Goal: Check status: Check status

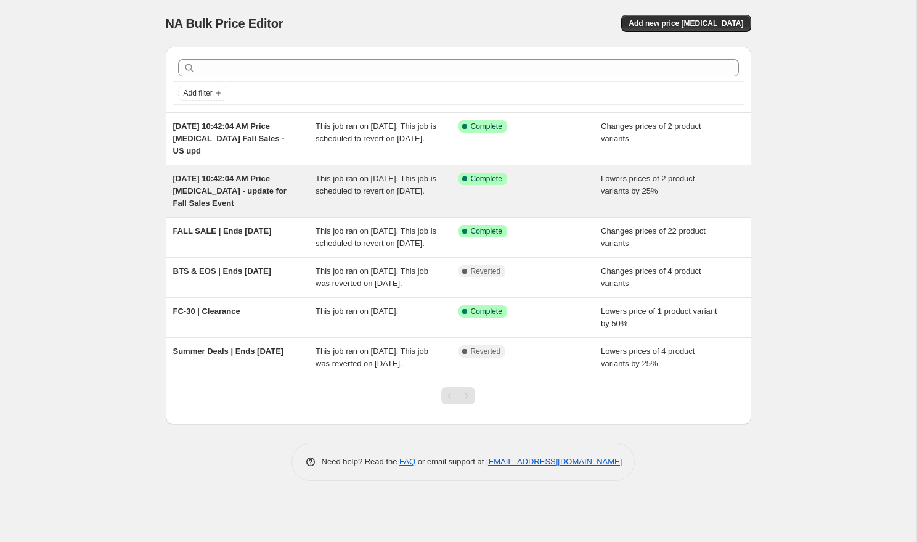
click at [399, 193] on span "This job ran on September 9, 2025. This job is scheduled to revert on October 7…" at bounding box center [375, 185] width 121 height 22
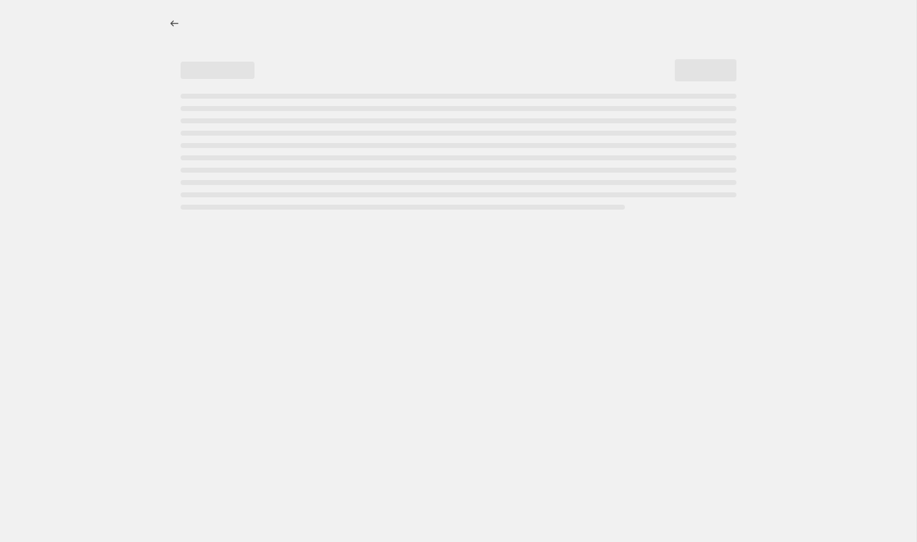
select select "percentage"
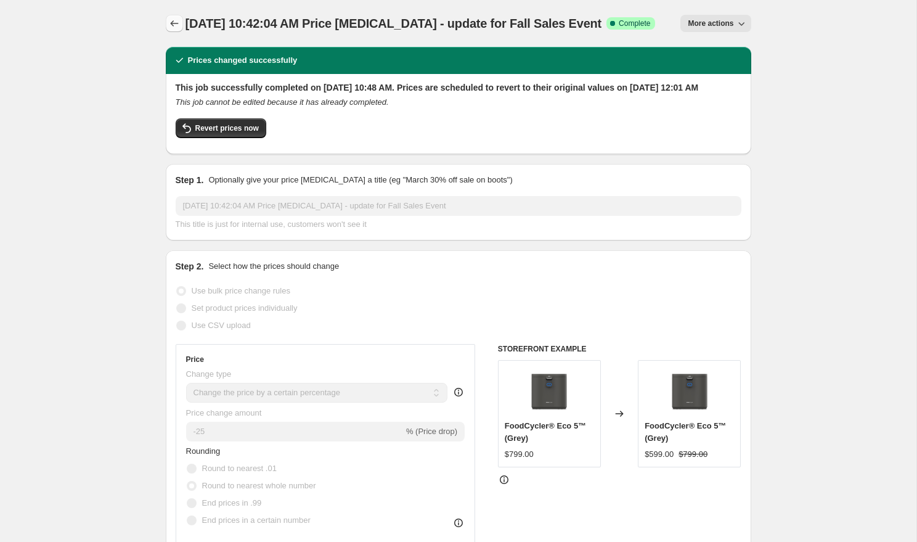
click at [176, 19] on icon "Price change jobs" at bounding box center [174, 23] width 12 height 12
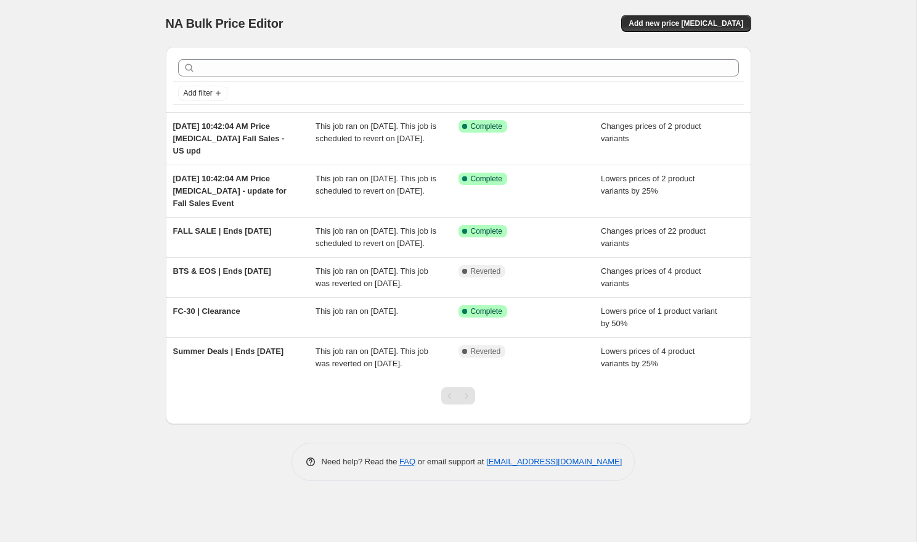
click at [96, 251] on div "NA Bulk Price Editor. This page is ready NA Bulk Price Editor Add new price cha…" at bounding box center [458, 271] width 916 height 542
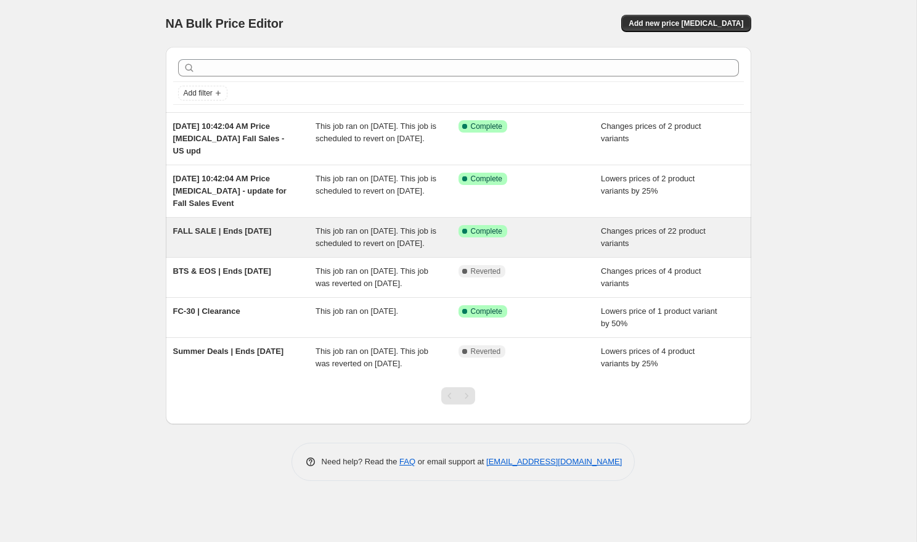
click at [266, 240] on div "FALL SALE | Ends [DATE]" at bounding box center [244, 237] width 143 height 25
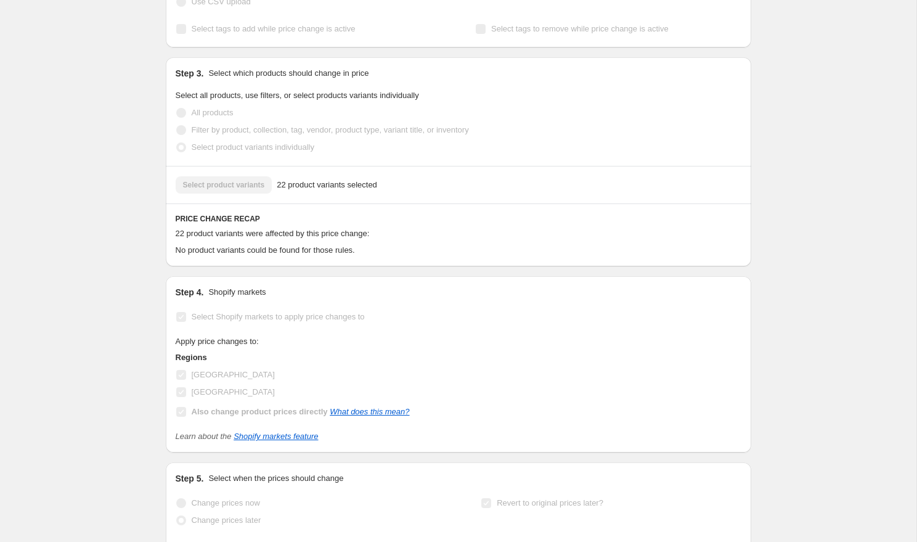
scroll to position [231, 0]
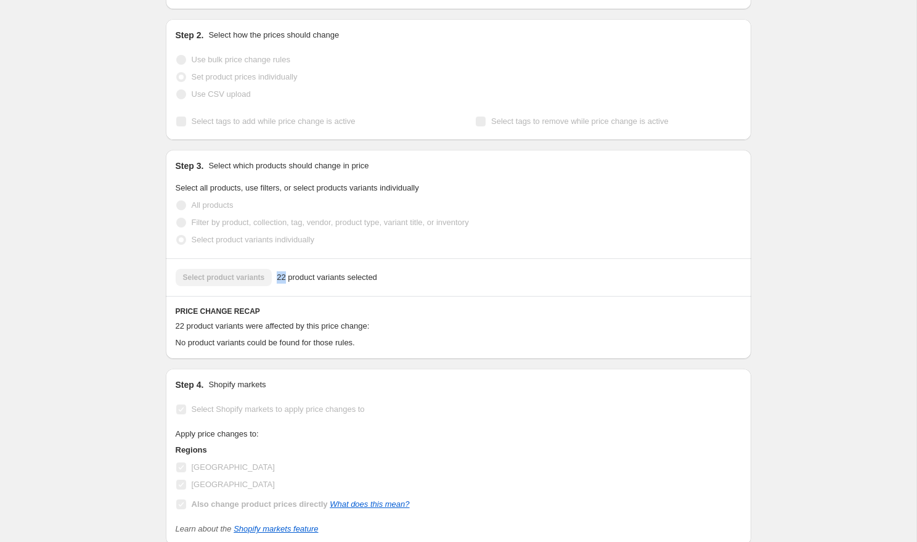
drag, startPoint x: 286, startPoint y: 290, endPoint x: 278, endPoint y: 290, distance: 8.6
click at [278, 283] on span "22 product variants selected" at bounding box center [327, 277] width 100 height 12
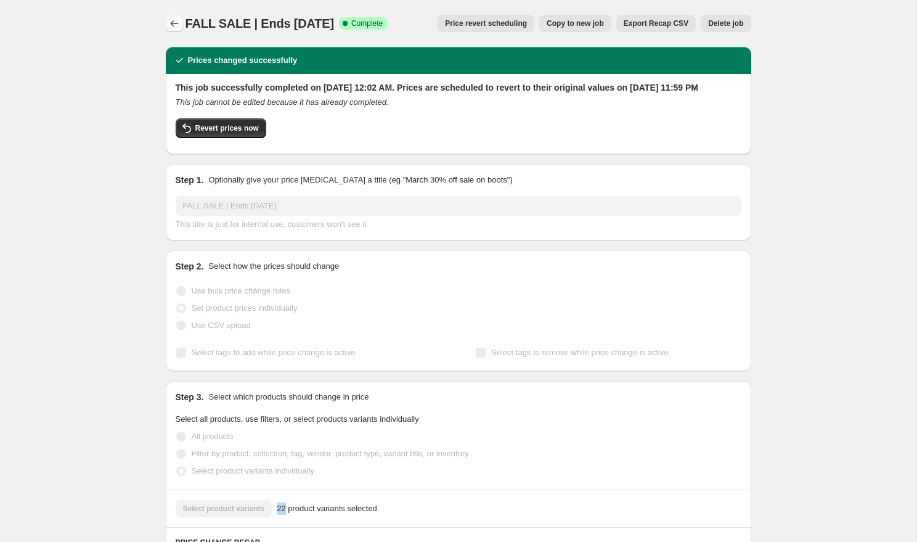
click at [173, 20] on icon "Price change jobs" at bounding box center [174, 23] width 12 height 12
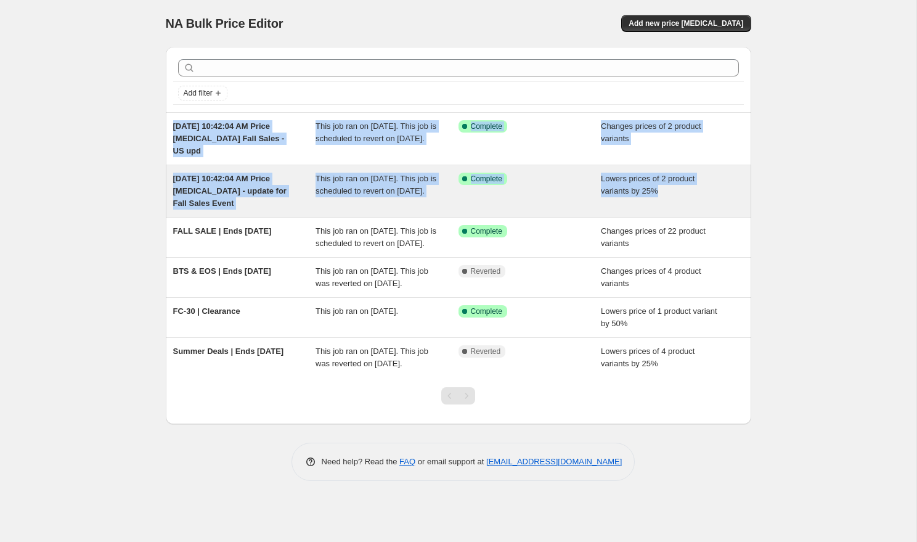
drag, startPoint x: 115, startPoint y: 128, endPoint x: 695, endPoint y: 195, distance: 583.5
click at [695, 195] on div "NA Bulk Price Editor. This page is ready NA Bulk Price Editor Add new price cha…" at bounding box center [458, 271] width 916 height 542
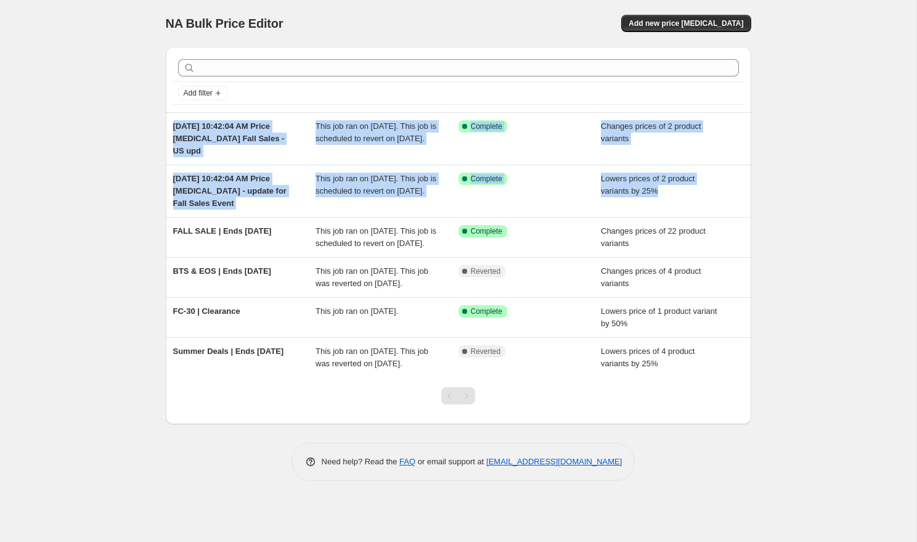
click at [63, 210] on div "NA Bulk Price Editor. This page is ready NA Bulk Price Editor Add new price cha…" at bounding box center [458, 271] width 916 height 542
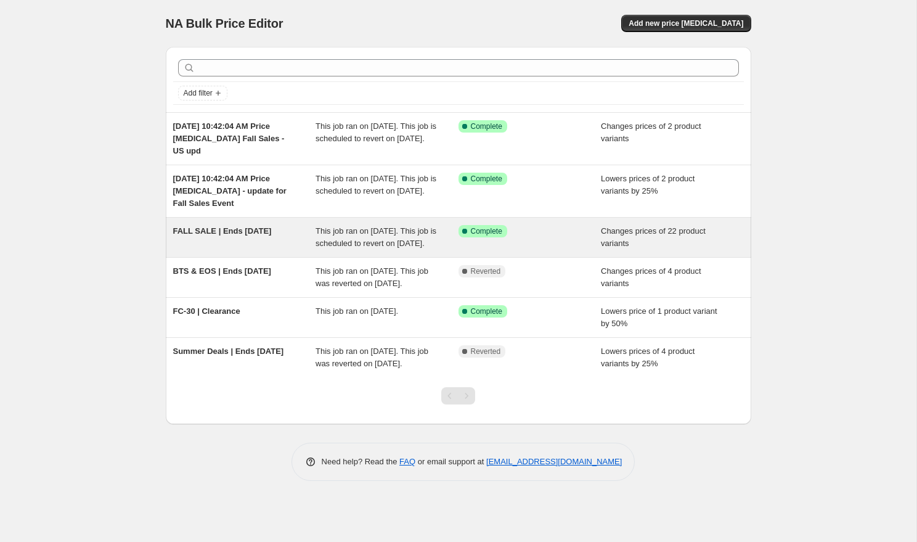
click at [228, 238] on div "FALL SALE | Ends [DATE]" at bounding box center [244, 237] width 143 height 25
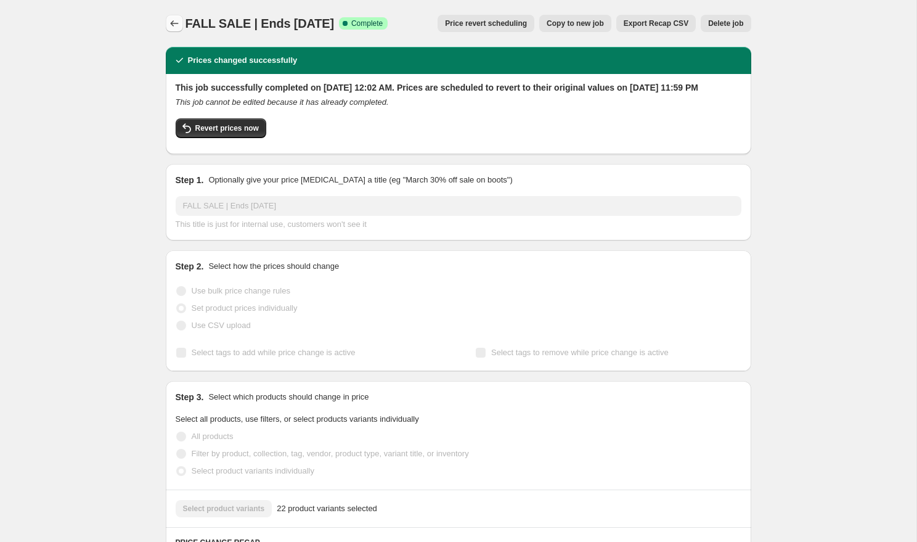
click at [171, 22] on icon "Price change jobs" at bounding box center [174, 23] width 8 height 6
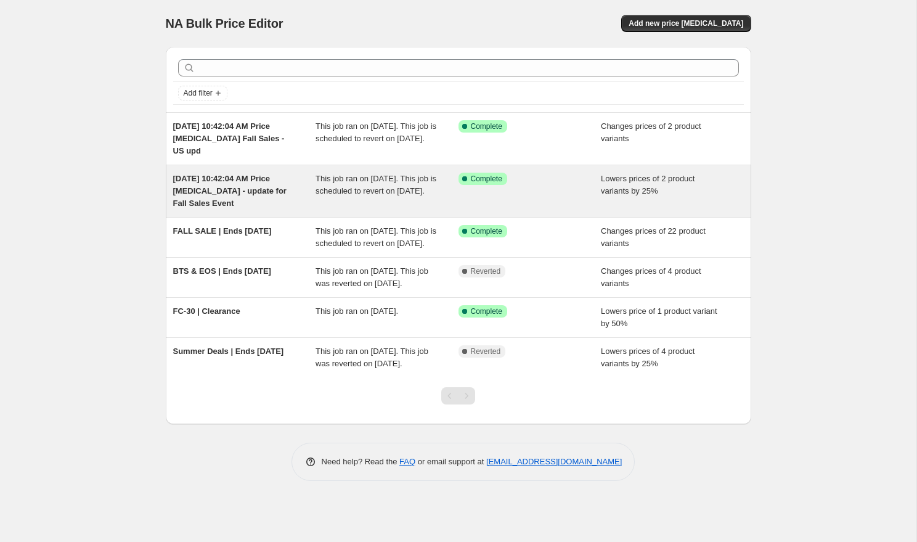
click at [296, 195] on div "[DATE] 10:42:04 AM Price [MEDICAL_DATA] - update for Fall Sales Event" at bounding box center [244, 191] width 143 height 37
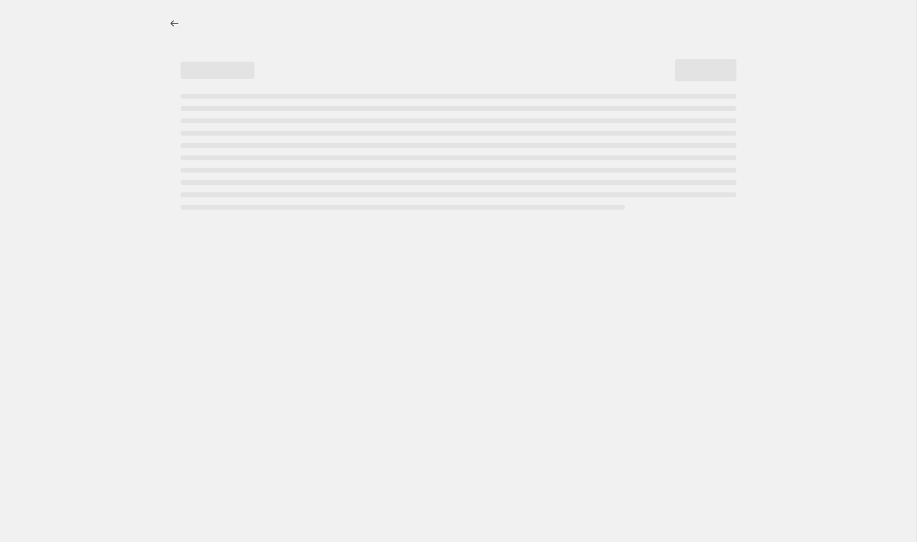
select select "percentage"
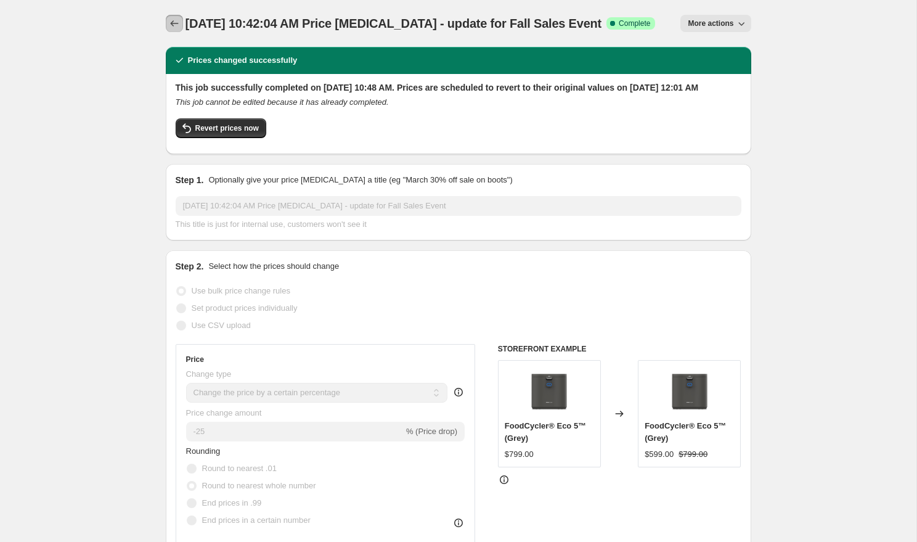
click at [176, 23] on icon "Price change jobs" at bounding box center [174, 23] width 12 height 12
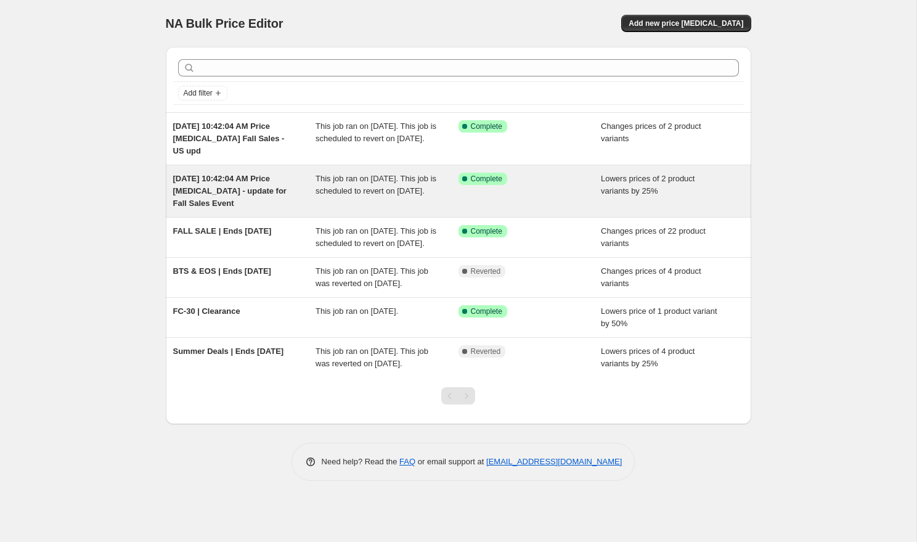
click at [264, 185] on div "[DATE] 10:42:04 AM Price [MEDICAL_DATA] - update for Fall Sales Event" at bounding box center [244, 191] width 143 height 37
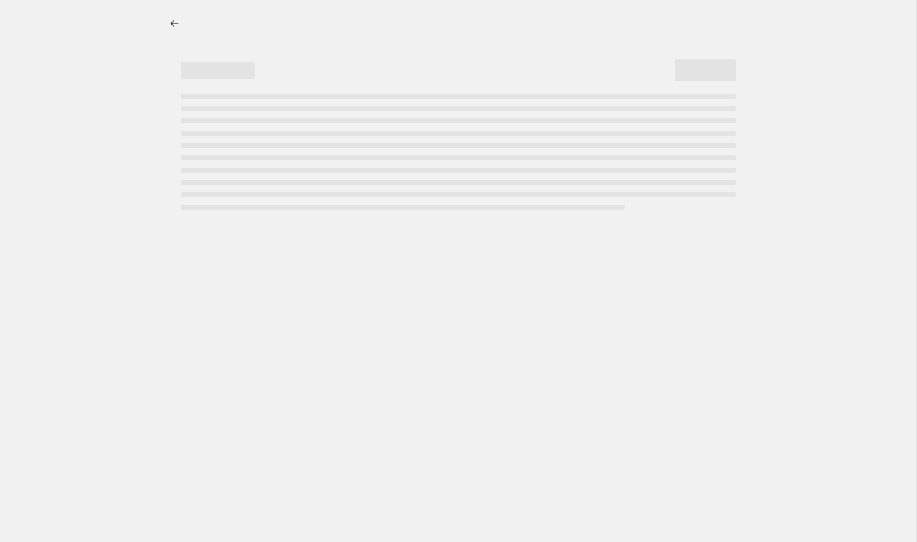
select select "percentage"
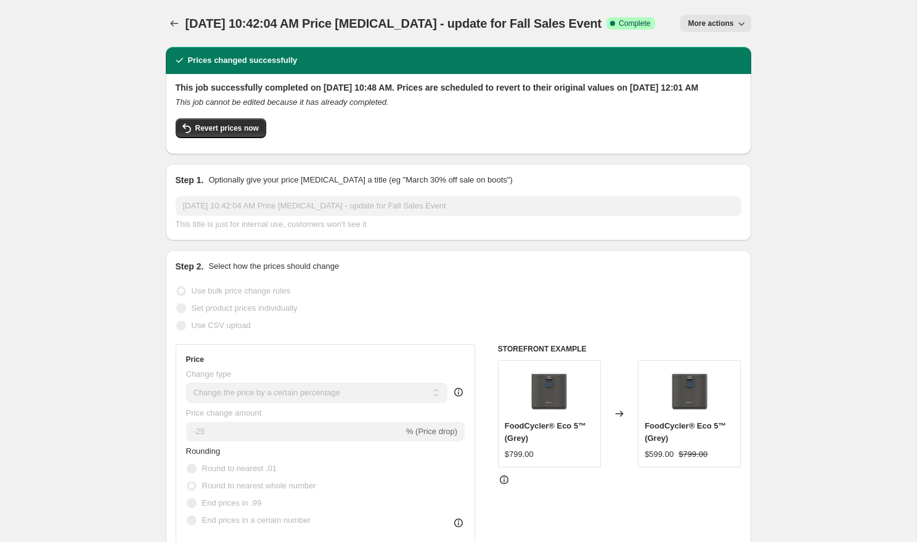
click at [167, 13] on div "Sep 9, 2025, 10:42:04 AM Price change job - update for Fall Sales Event. This p…" at bounding box center [458, 23] width 585 height 47
click at [172, 19] on icon "Price change jobs" at bounding box center [174, 23] width 12 height 12
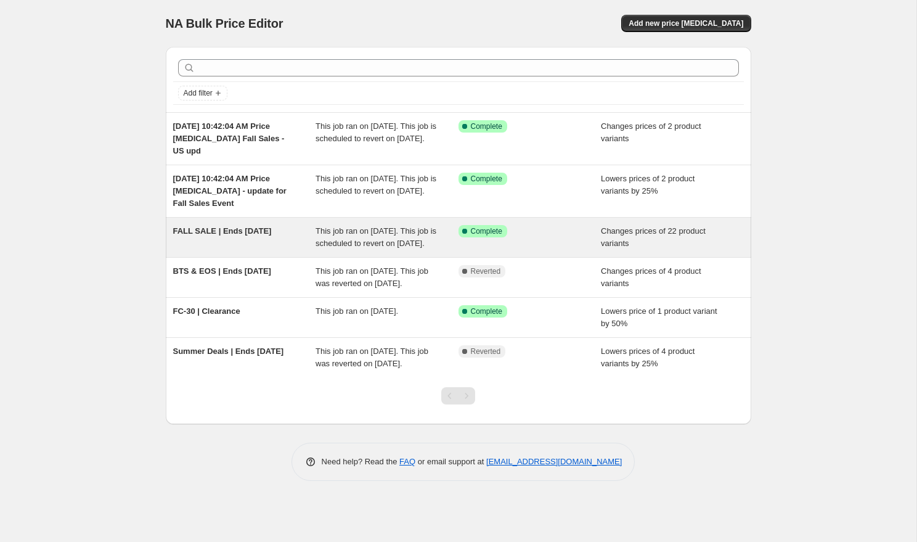
click at [270, 250] on div "FALL SALE | Ends [DATE]" at bounding box center [244, 237] width 143 height 25
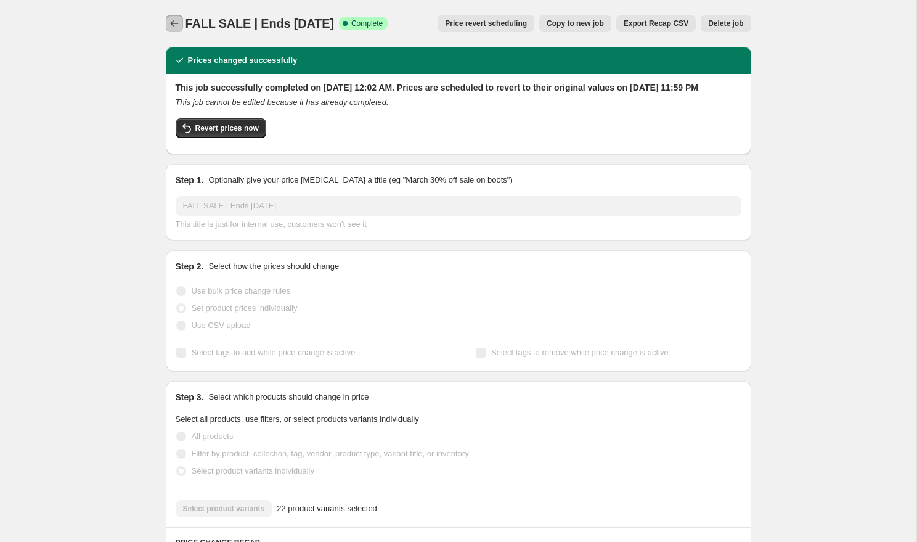
click at [175, 26] on icon "Price change jobs" at bounding box center [174, 23] width 12 height 12
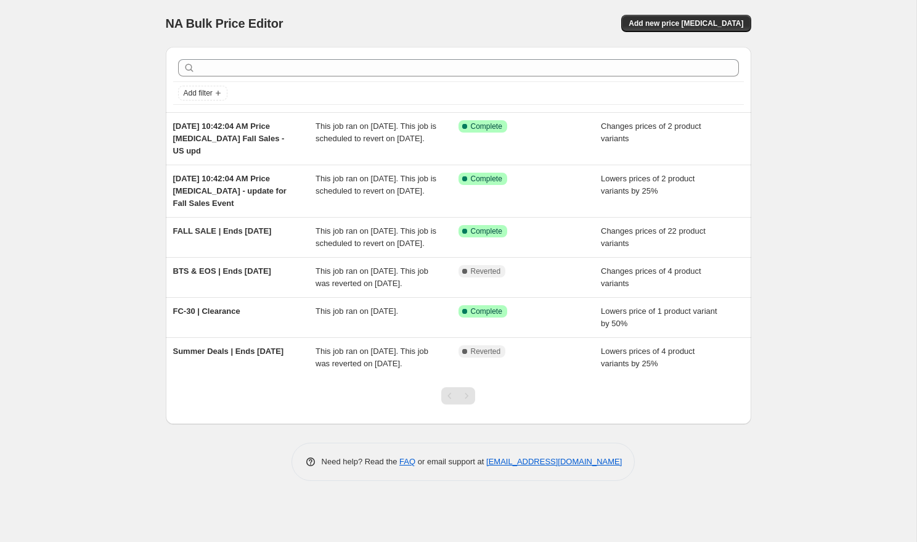
click at [92, 189] on div "NA Bulk Price Editor. This page is ready NA Bulk Price Editor Add new price [ME…" at bounding box center [458, 271] width 916 height 542
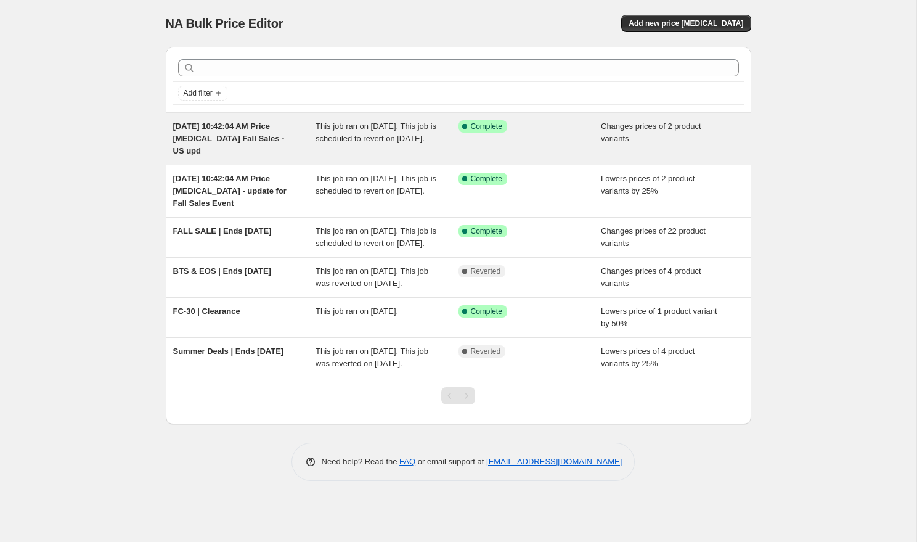
click at [341, 138] on span "This job ran on [DATE]. This job is scheduled to revert on [DATE]." at bounding box center [375, 132] width 121 height 22
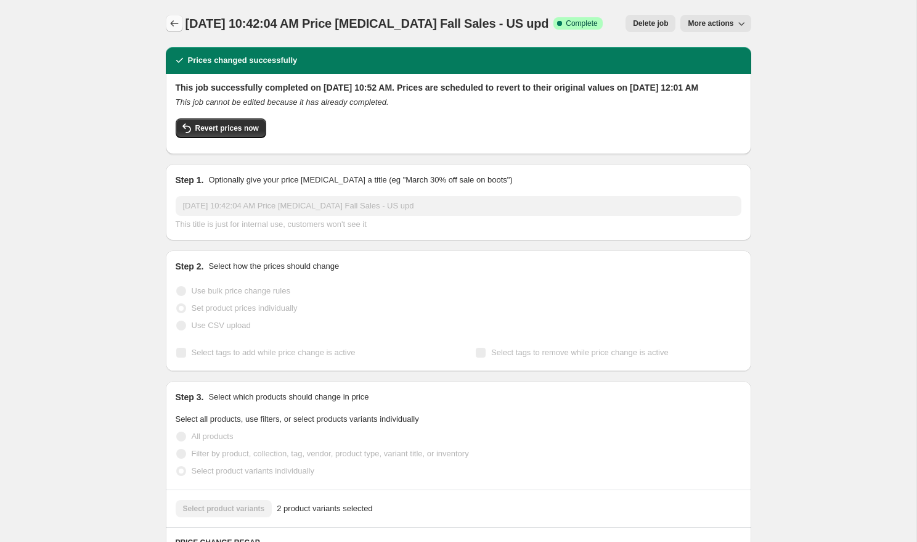
click at [175, 22] on icon "Price change jobs" at bounding box center [174, 23] width 12 height 12
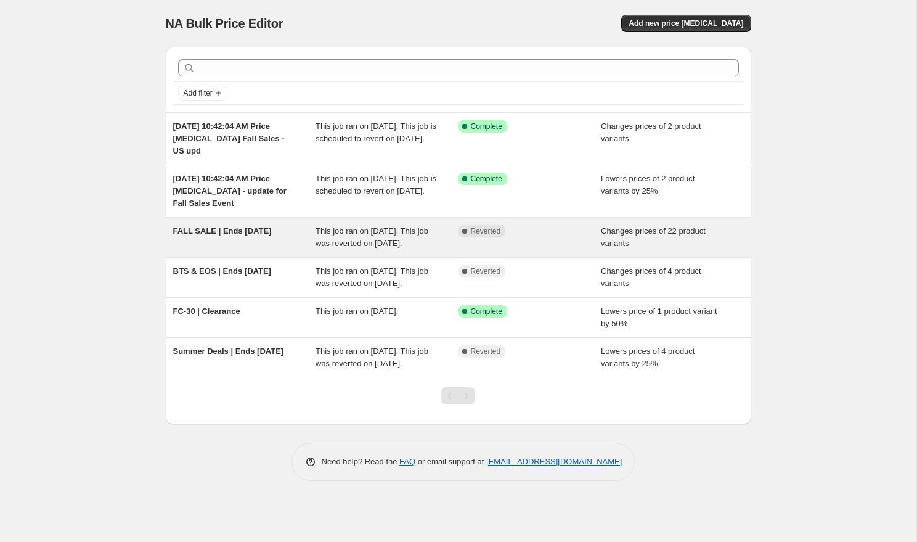
click at [402, 243] on span "This job ran on [DATE]. This job was reverted on [DATE]." at bounding box center [371, 237] width 113 height 22
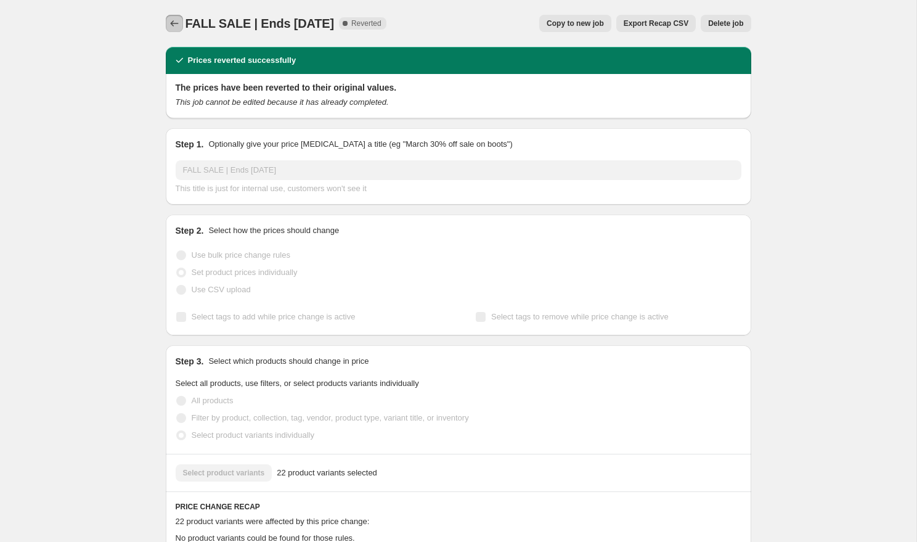
click at [170, 23] on icon "Price change jobs" at bounding box center [174, 23] width 12 height 12
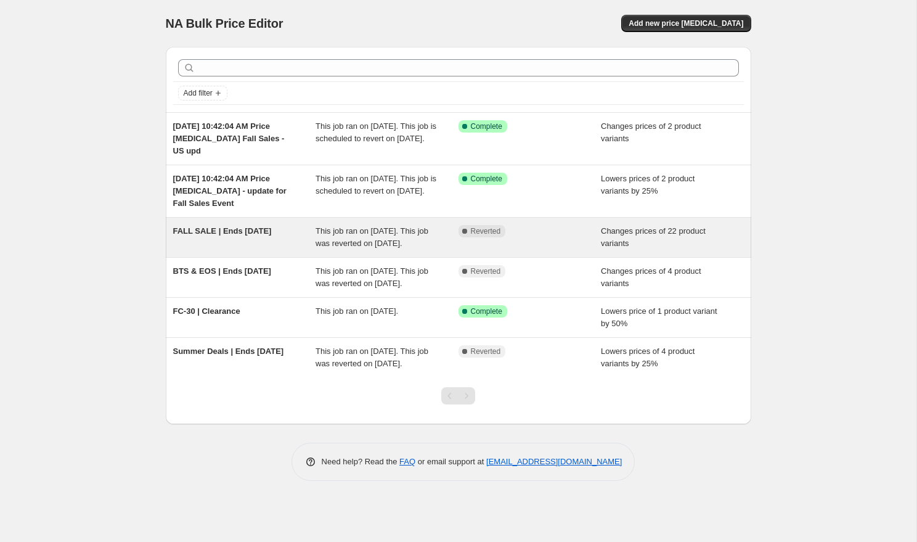
click at [283, 242] on div "FALL SALE | Ends [DATE]" at bounding box center [244, 237] width 143 height 25
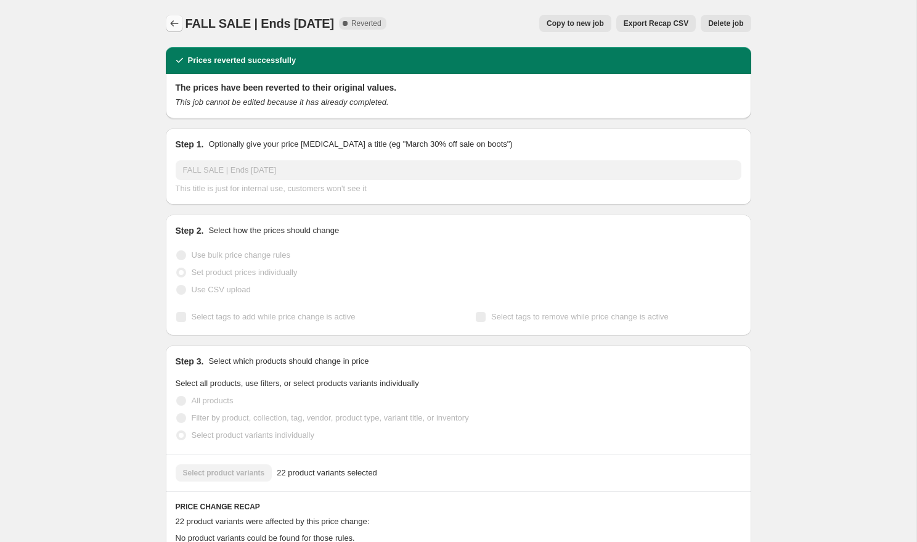
click at [169, 19] on icon "Price change jobs" at bounding box center [174, 23] width 12 height 12
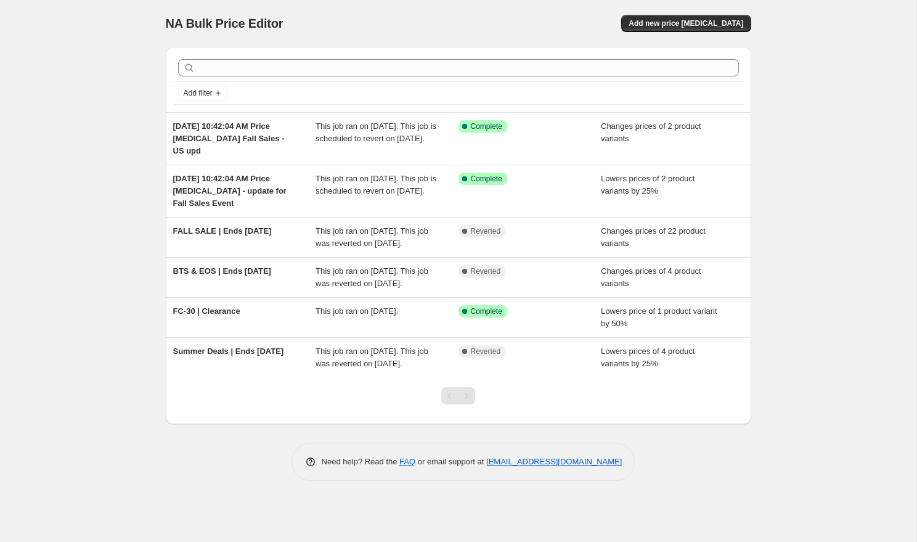
click at [91, 238] on div "NA Bulk Price Editor. This page is ready NA Bulk Price Editor Add new price cha…" at bounding box center [458, 271] width 916 height 542
